Goal: Go to known website: Access a specific website the user already knows

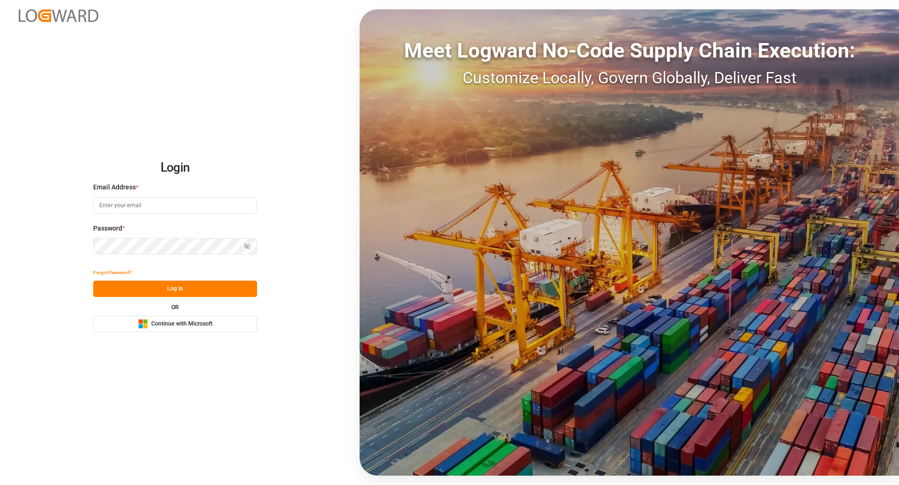
click at [219, 317] on button "Microsoft Logo Continue with Microsoft" at bounding box center [175, 324] width 164 height 16
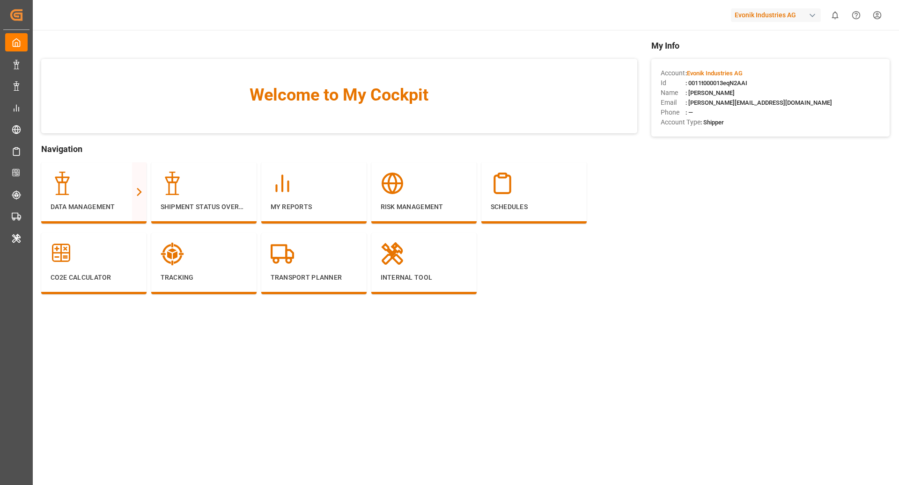
click at [787, 19] on div "Evonik Industries AG" at bounding box center [776, 15] width 90 height 14
type input "lodec"
click at [763, 71] on span "LODECAsi-5PDP" at bounding box center [747, 68] width 42 height 8
